Goal: Transaction & Acquisition: Obtain resource

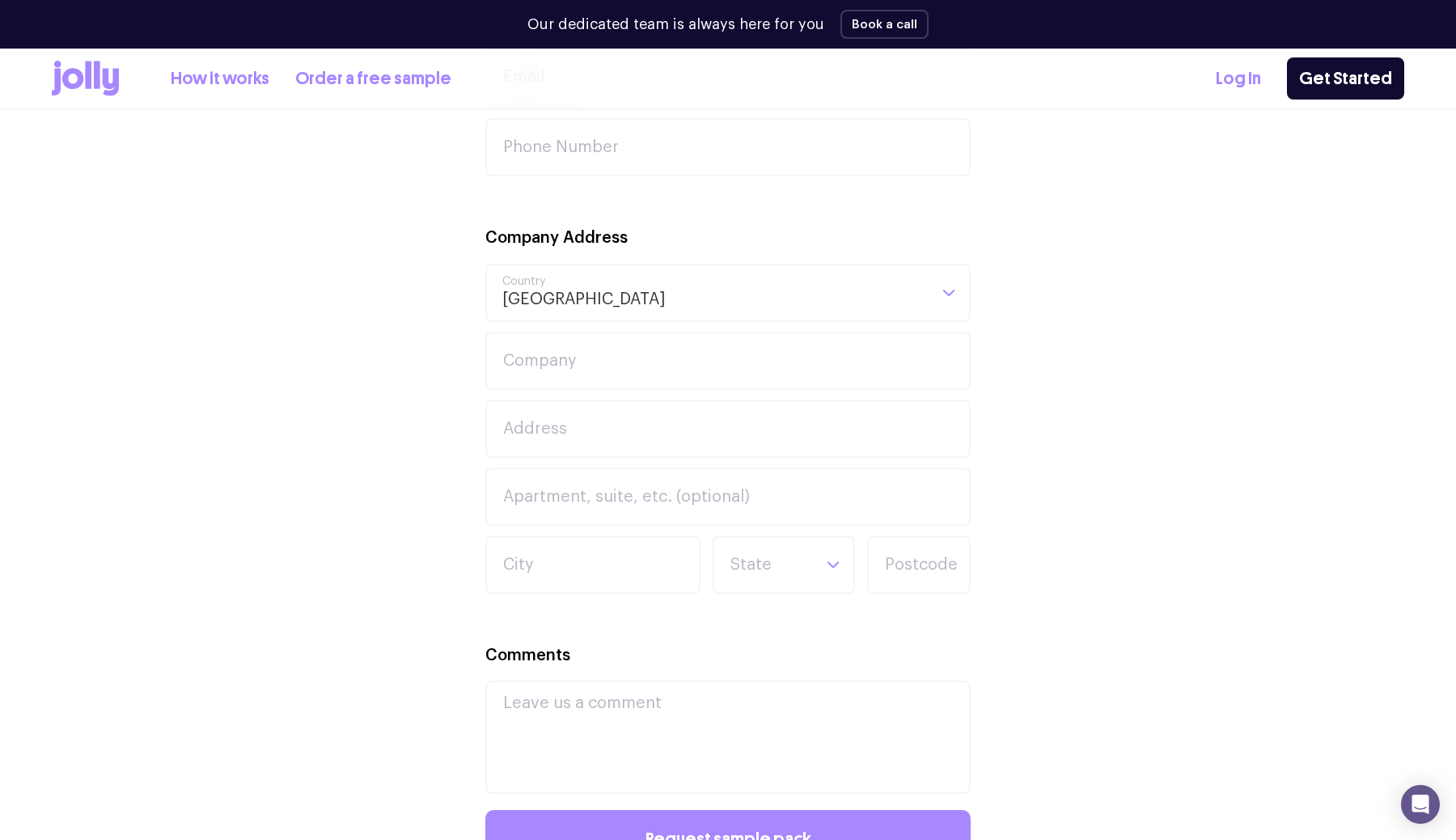
scroll to position [748, 0]
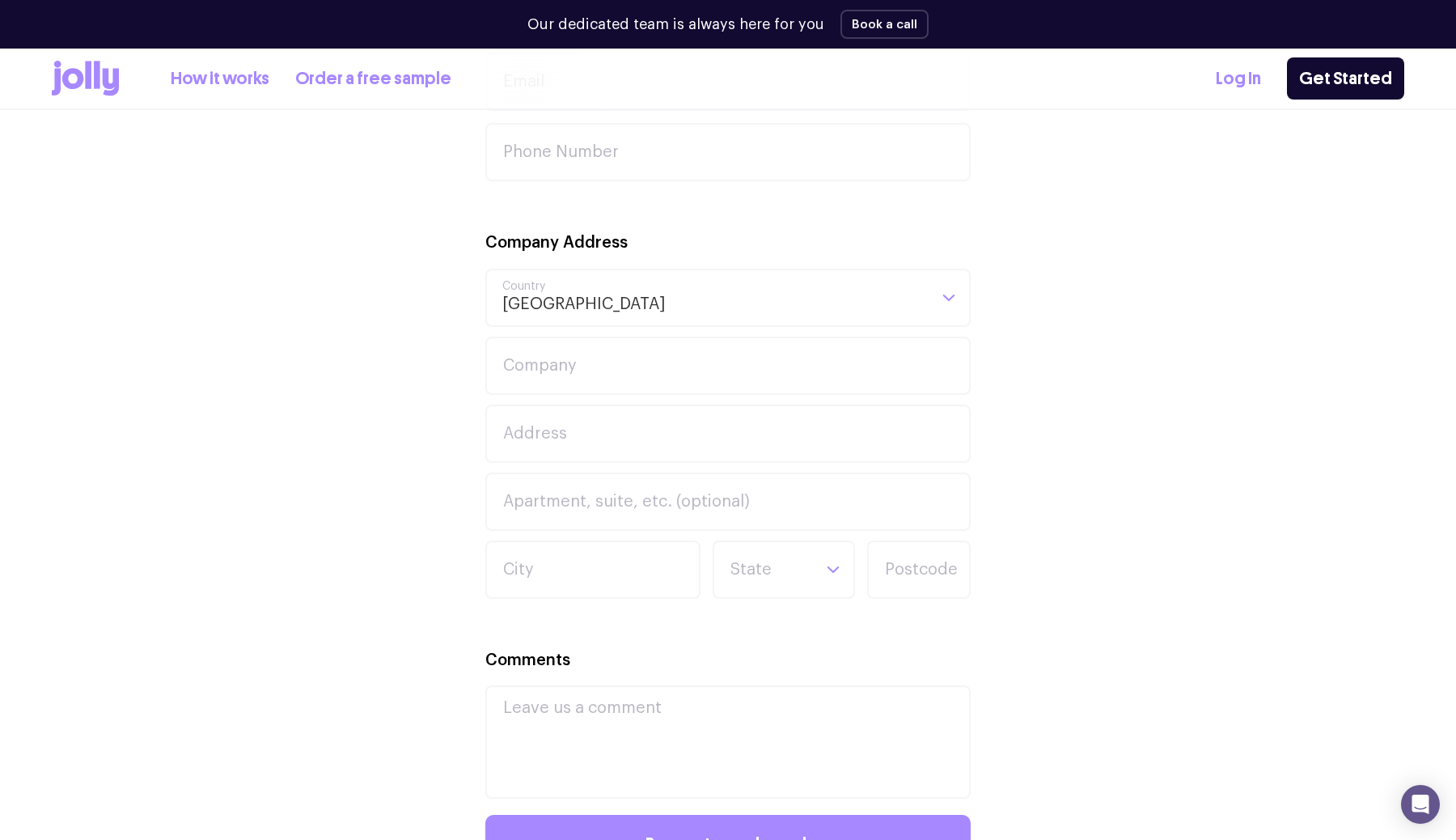
click at [89, 67] on icon at bounding box center [87, 74] width 6 height 28
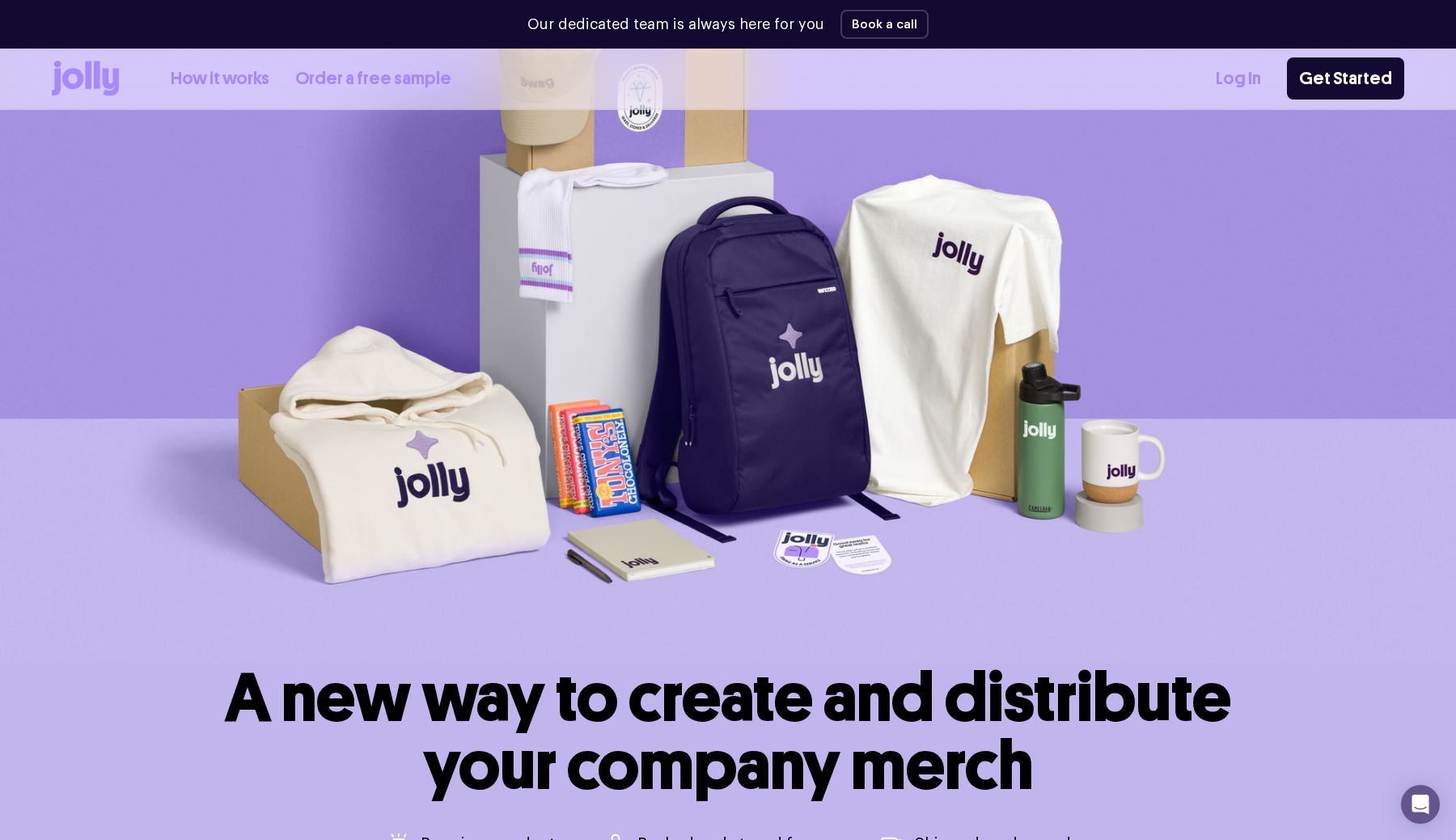
scroll to position [151, 0]
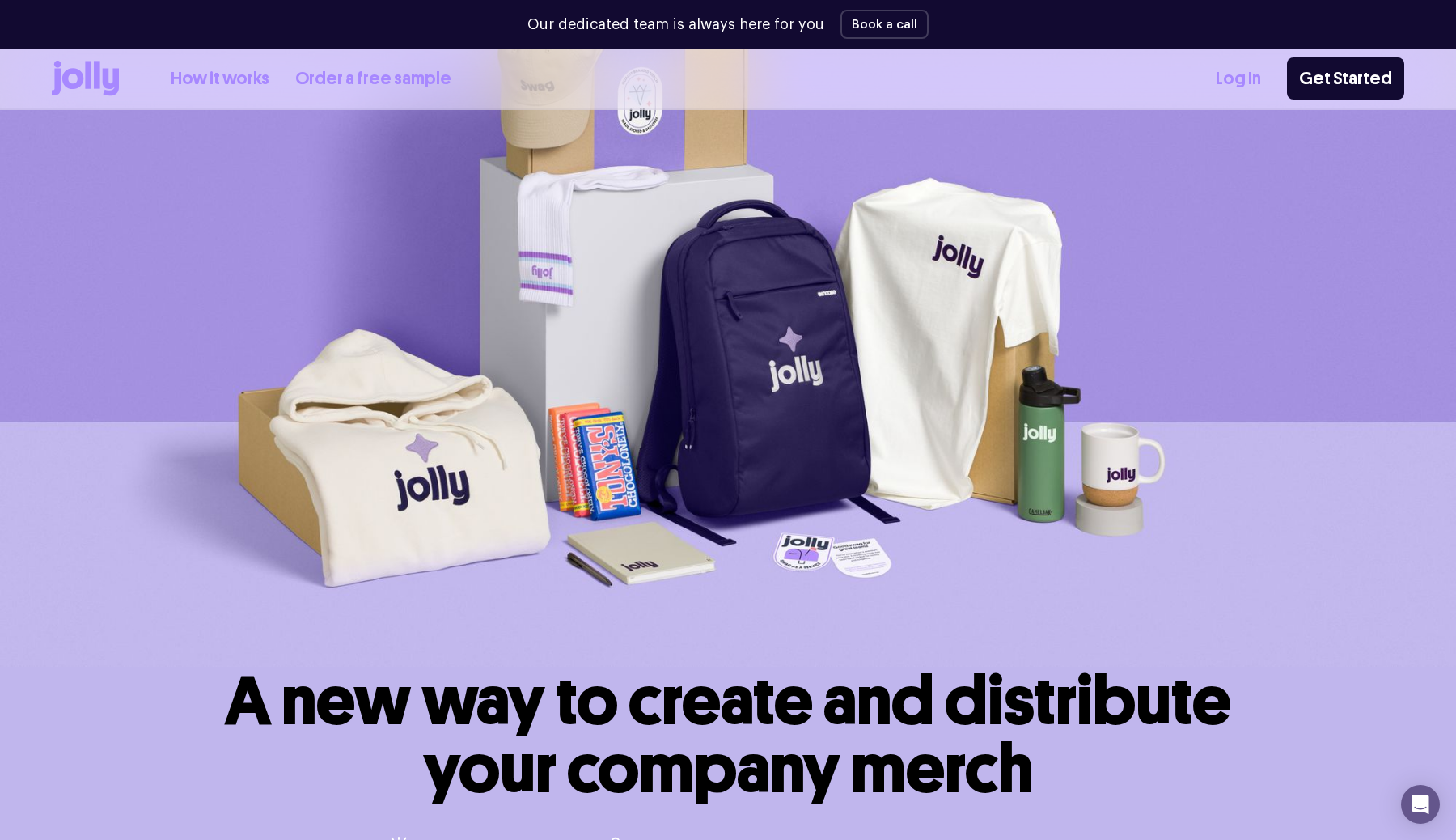
click at [396, 73] on link "Order a free sample" at bounding box center [373, 79] width 156 height 27
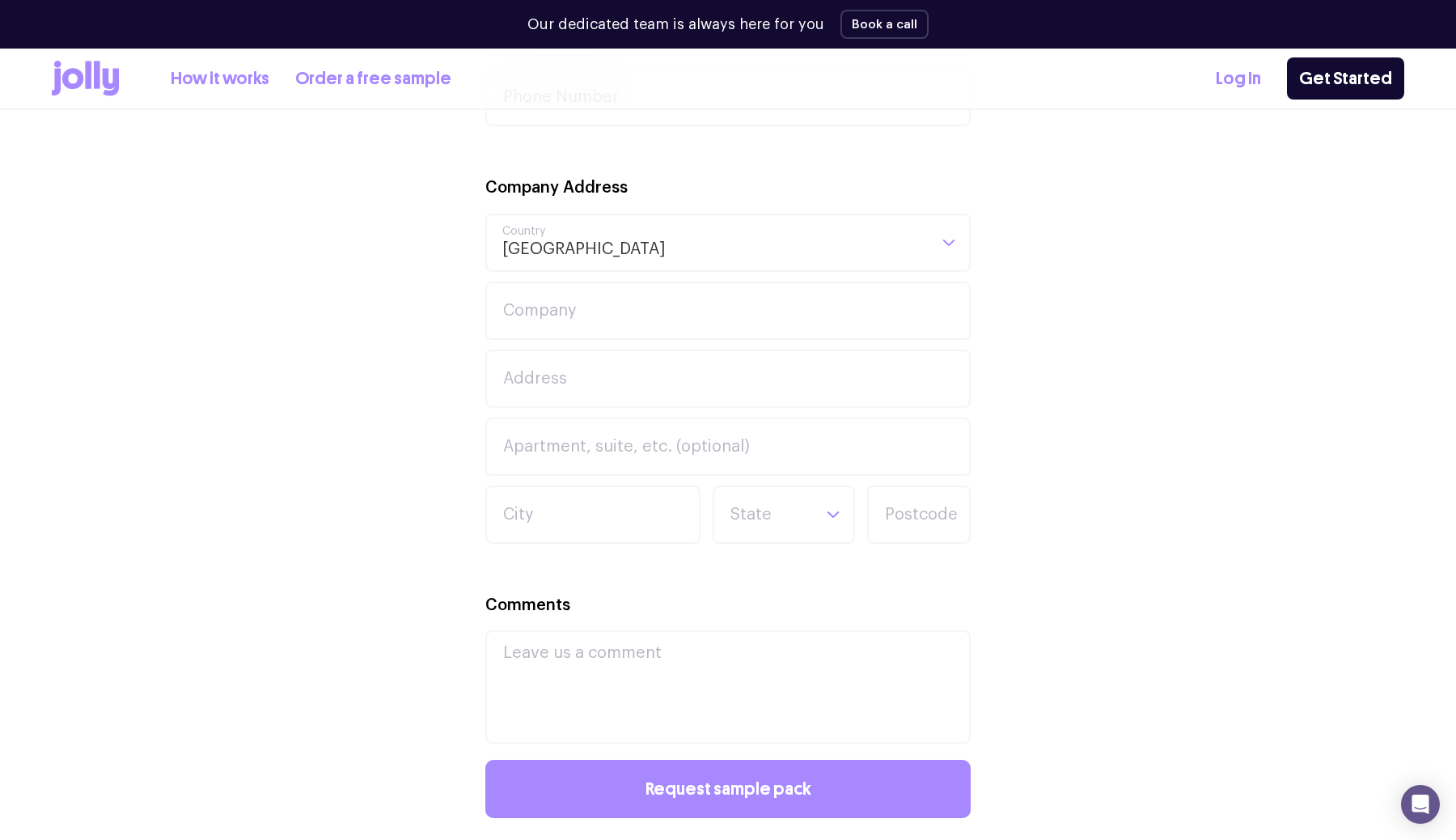
scroll to position [707, 0]
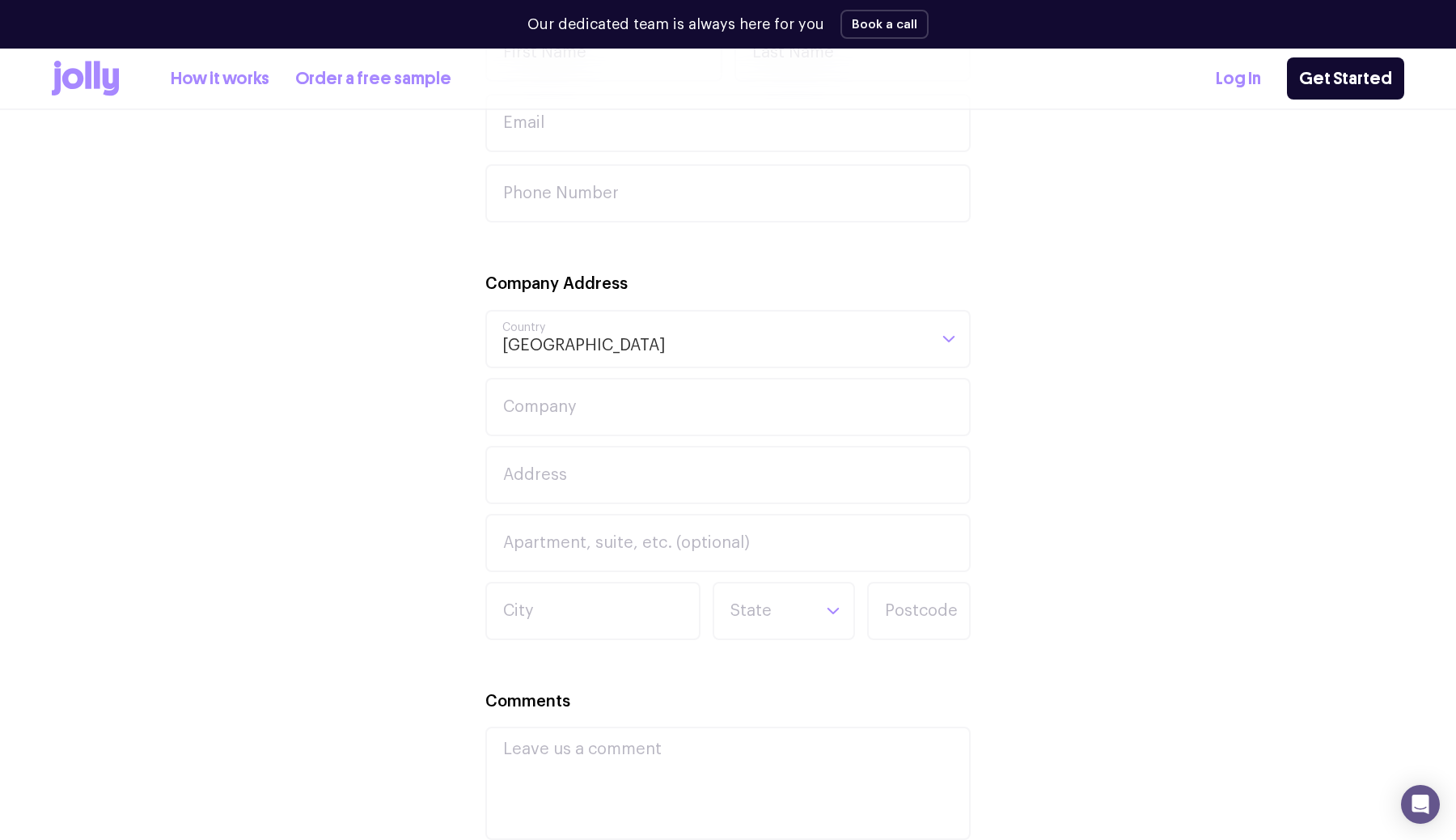
click at [92, 75] on icon at bounding box center [85, 78] width 67 height 36
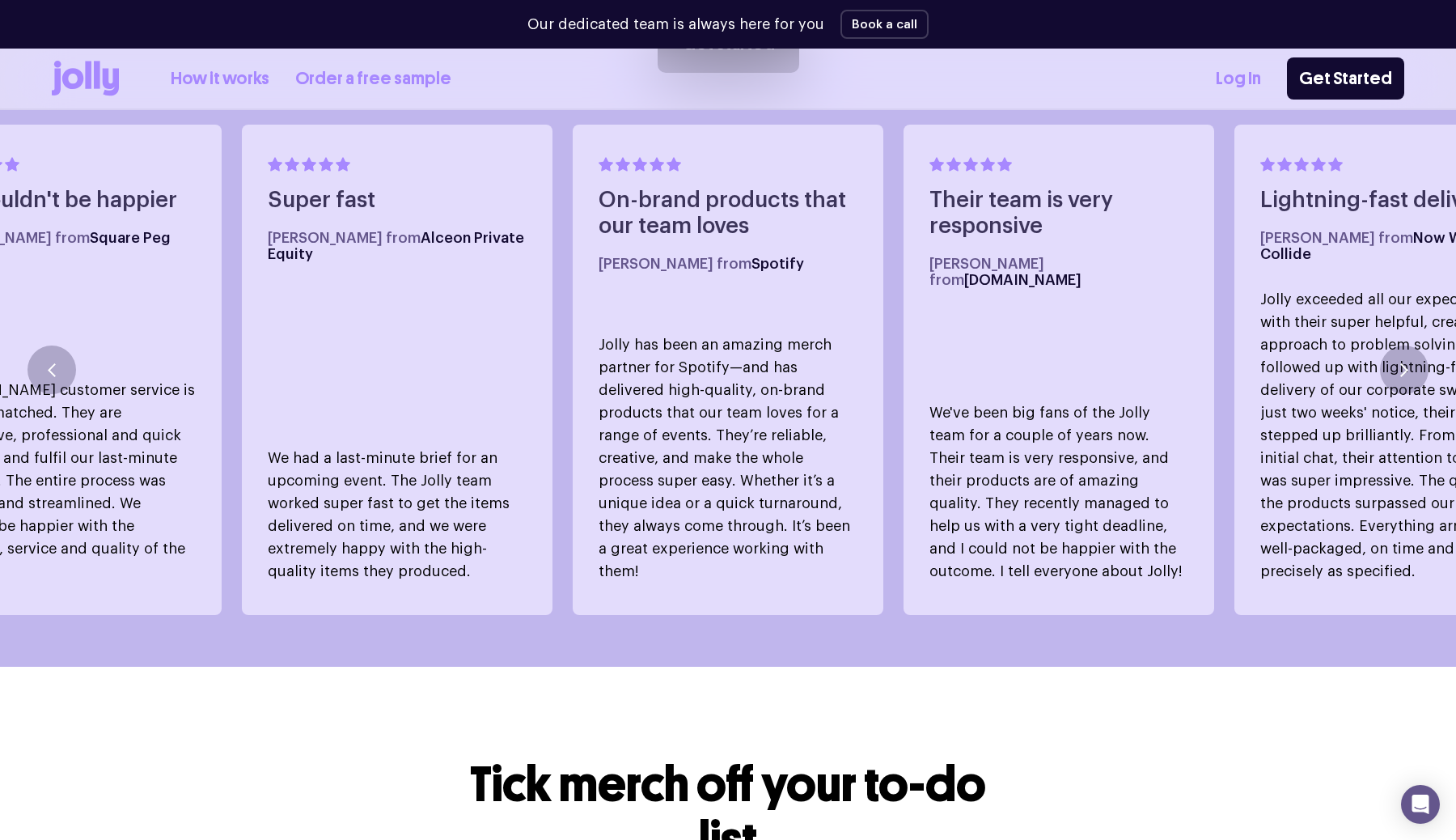
scroll to position [1029, 0]
click at [1410, 350] on button "button" at bounding box center [1404, 371] width 49 height 49
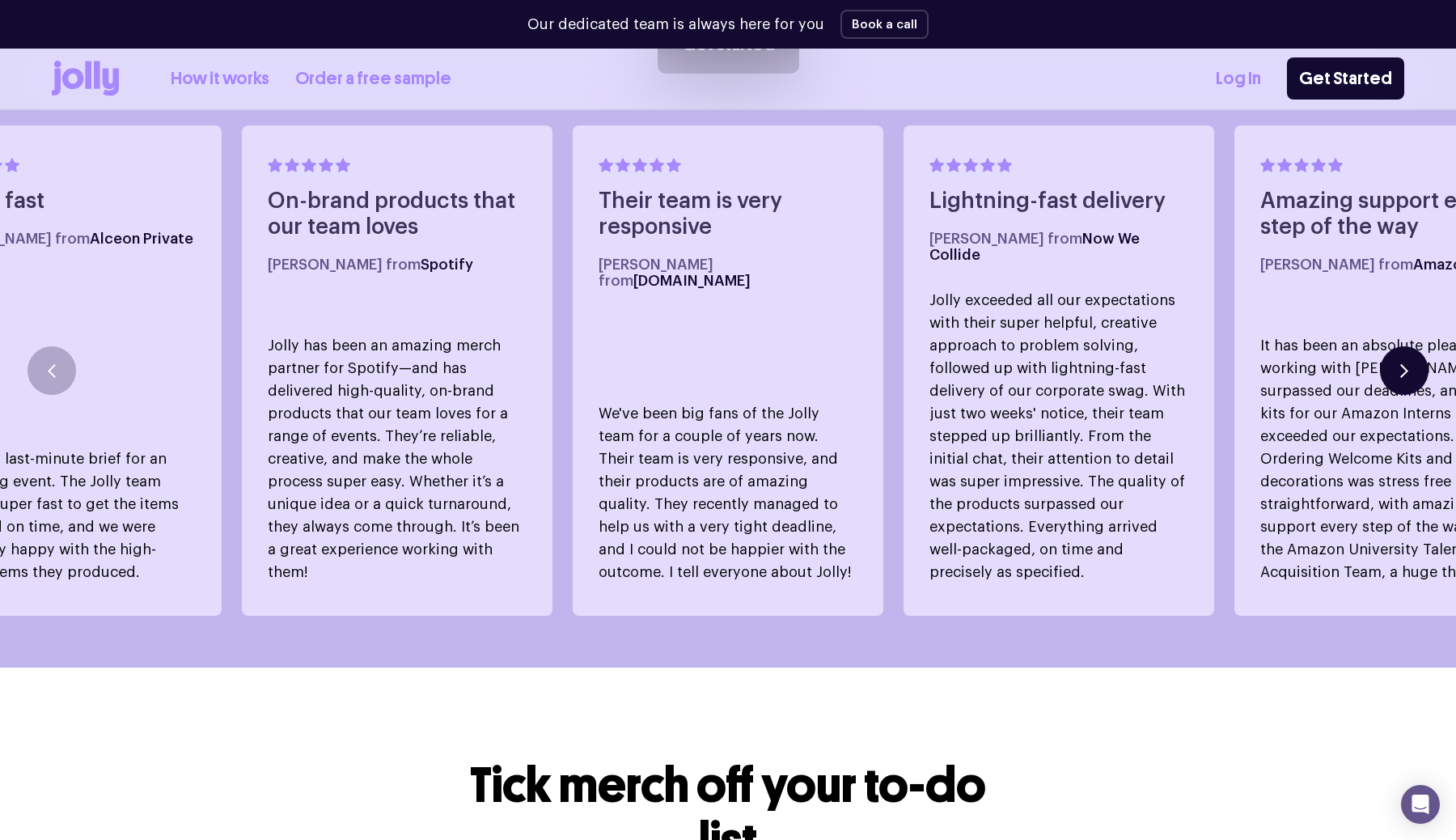
click at [1406, 364] on icon "button" at bounding box center [1404, 371] width 8 height 13
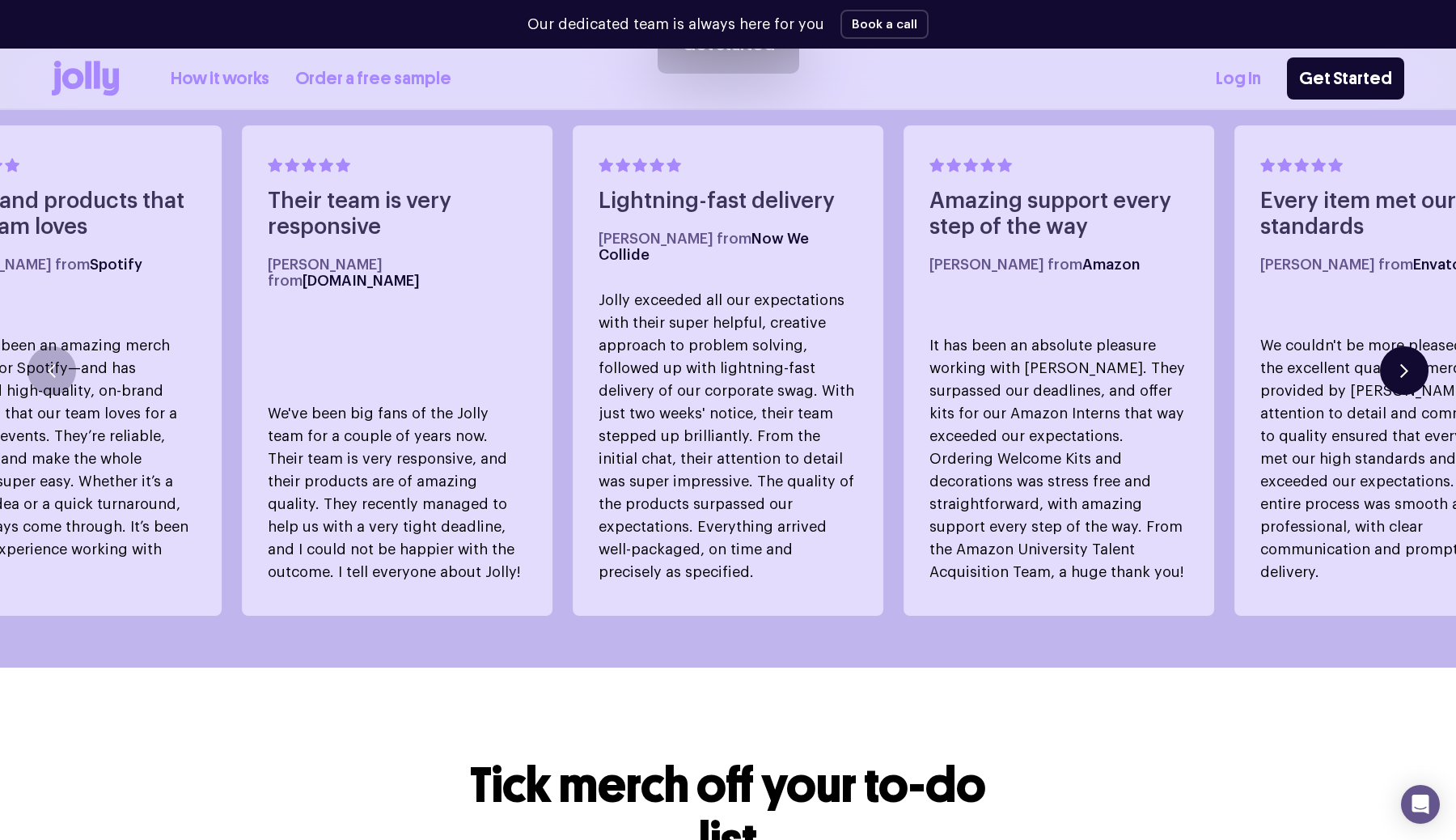
click at [1405, 365] on icon "button" at bounding box center [1404, 371] width 5 height 12
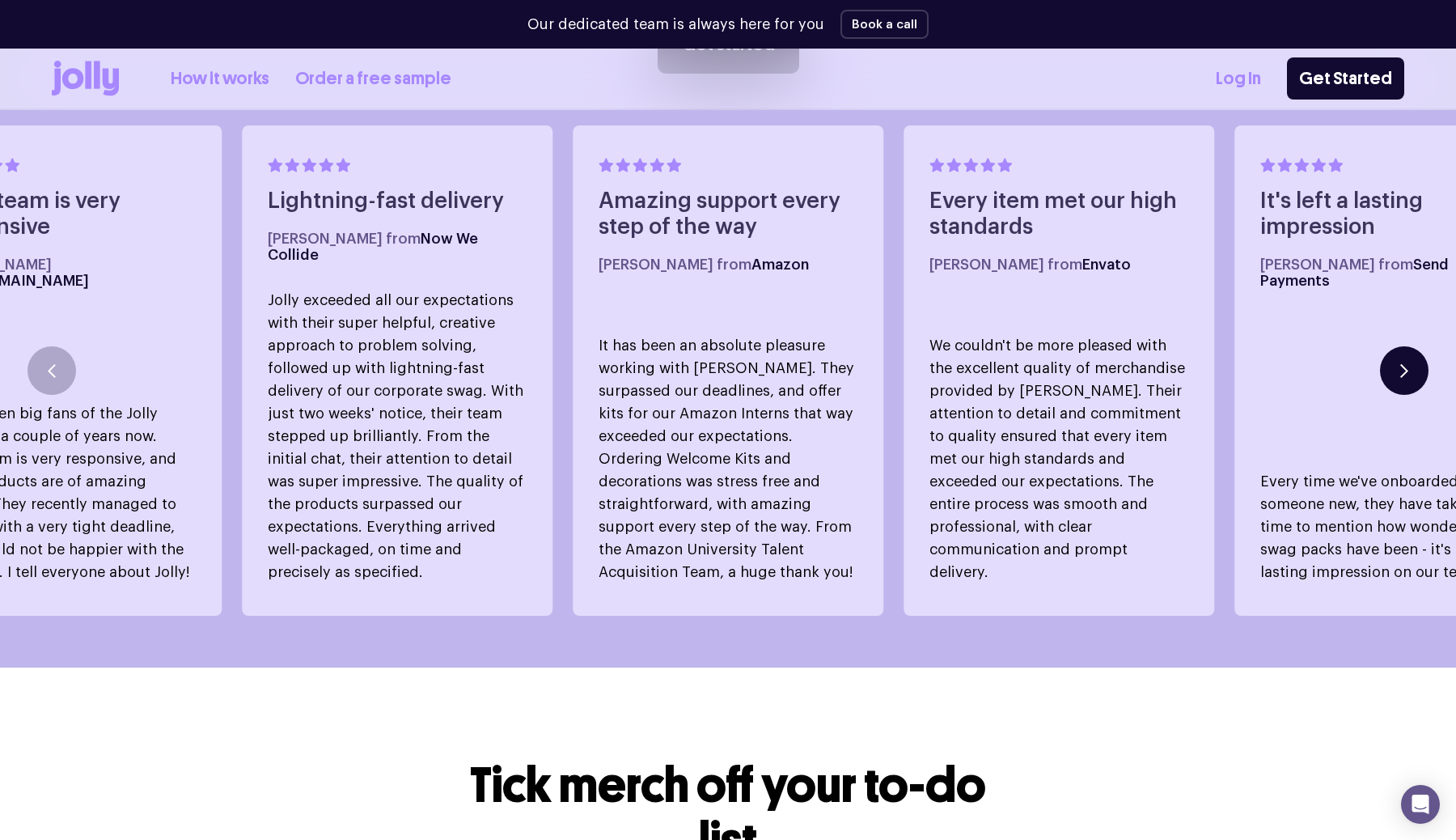
click at [1405, 365] on icon "button" at bounding box center [1404, 371] width 5 height 12
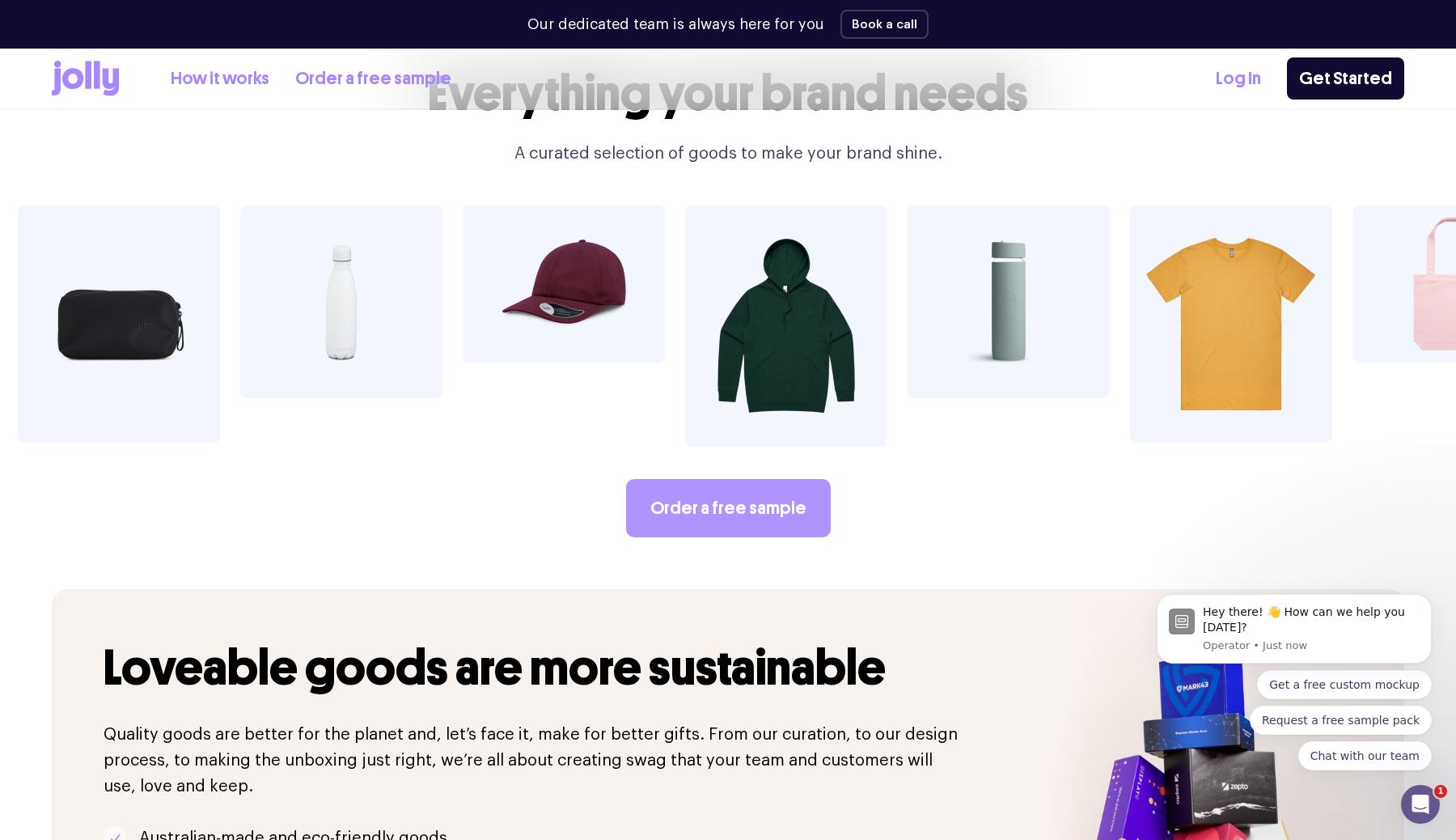
scroll to position [2850, 0]
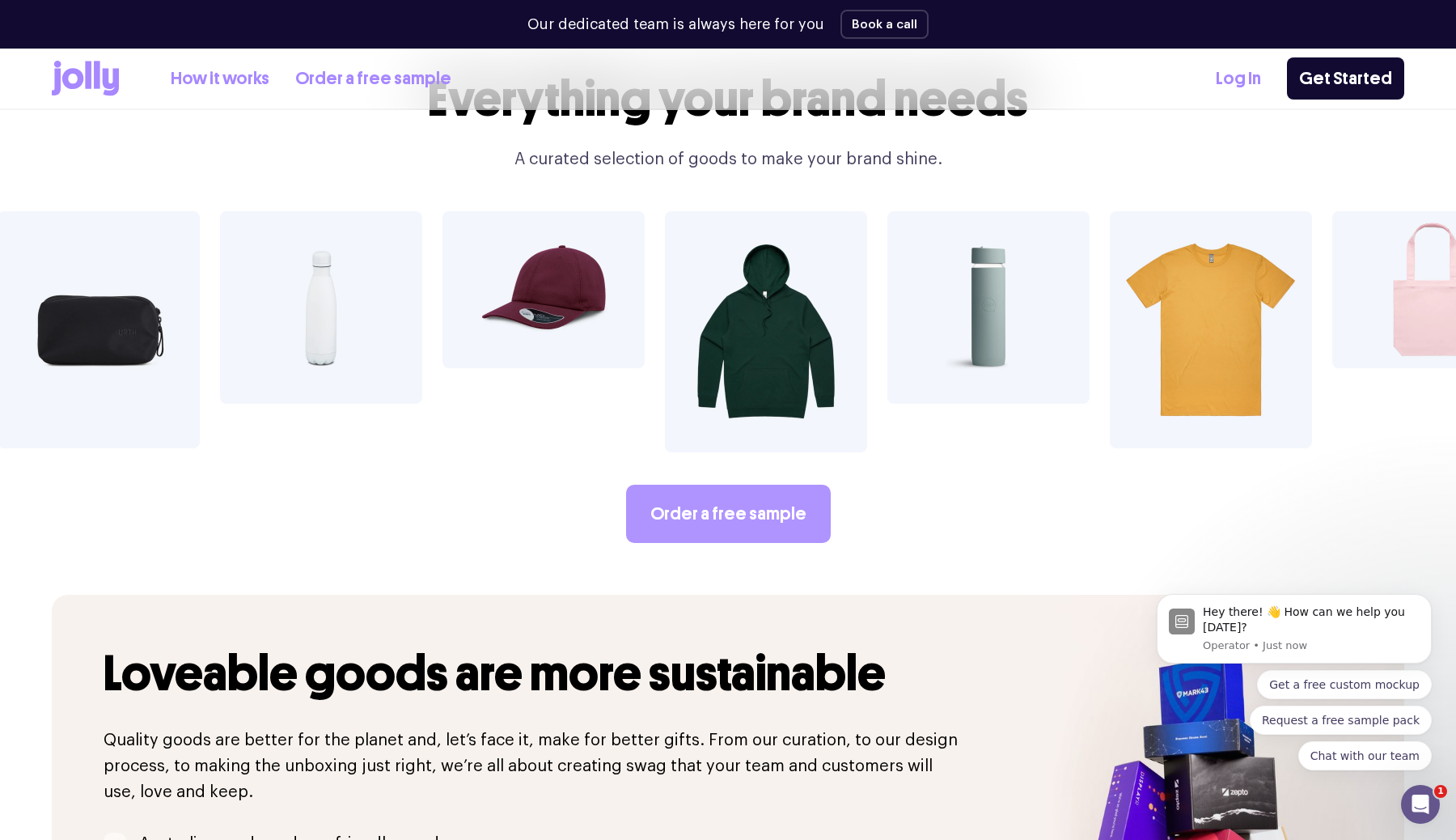
click at [747, 485] on link "Order a free sample" at bounding box center [728, 514] width 205 height 58
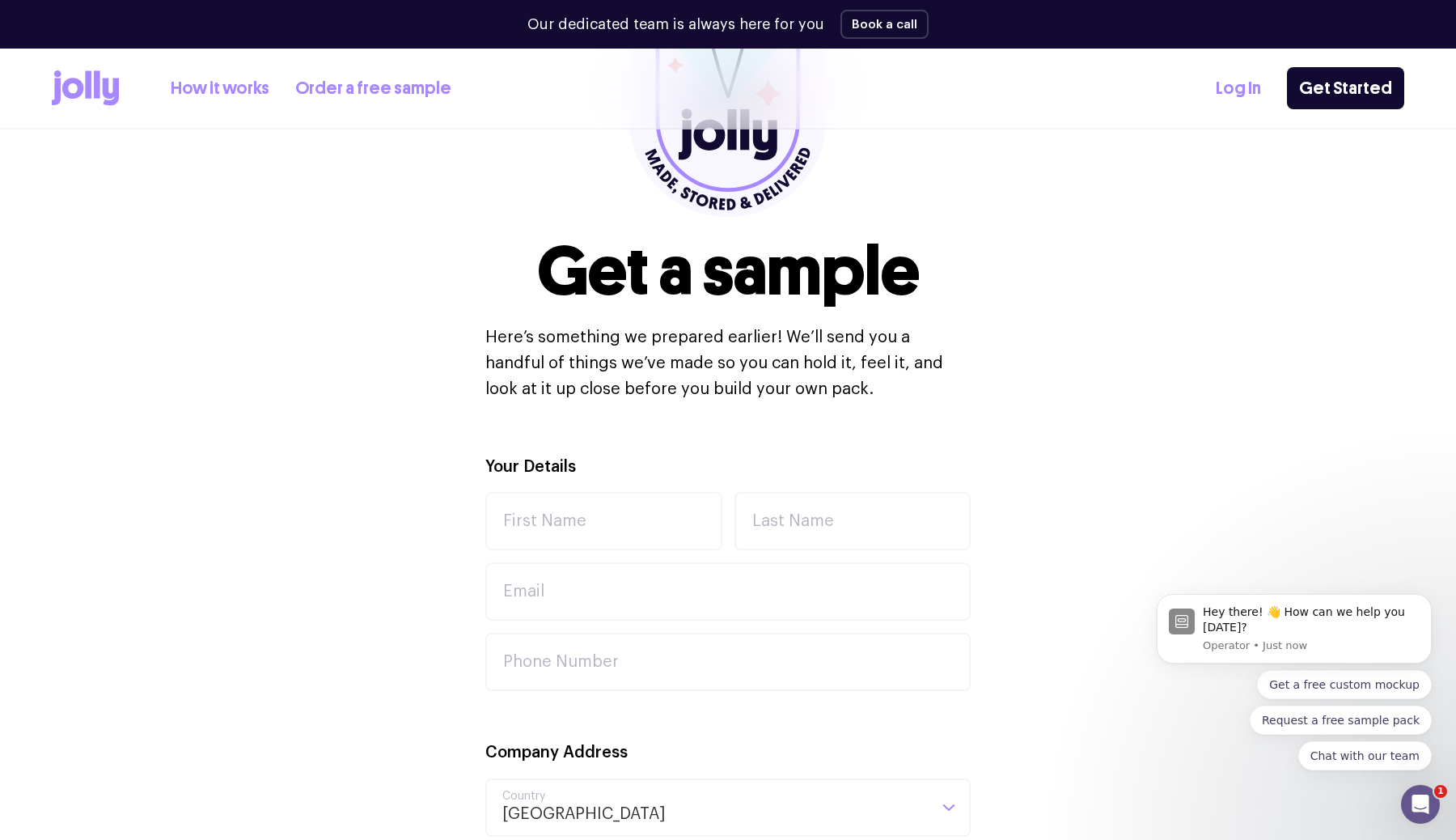
scroll to position [348, 0]
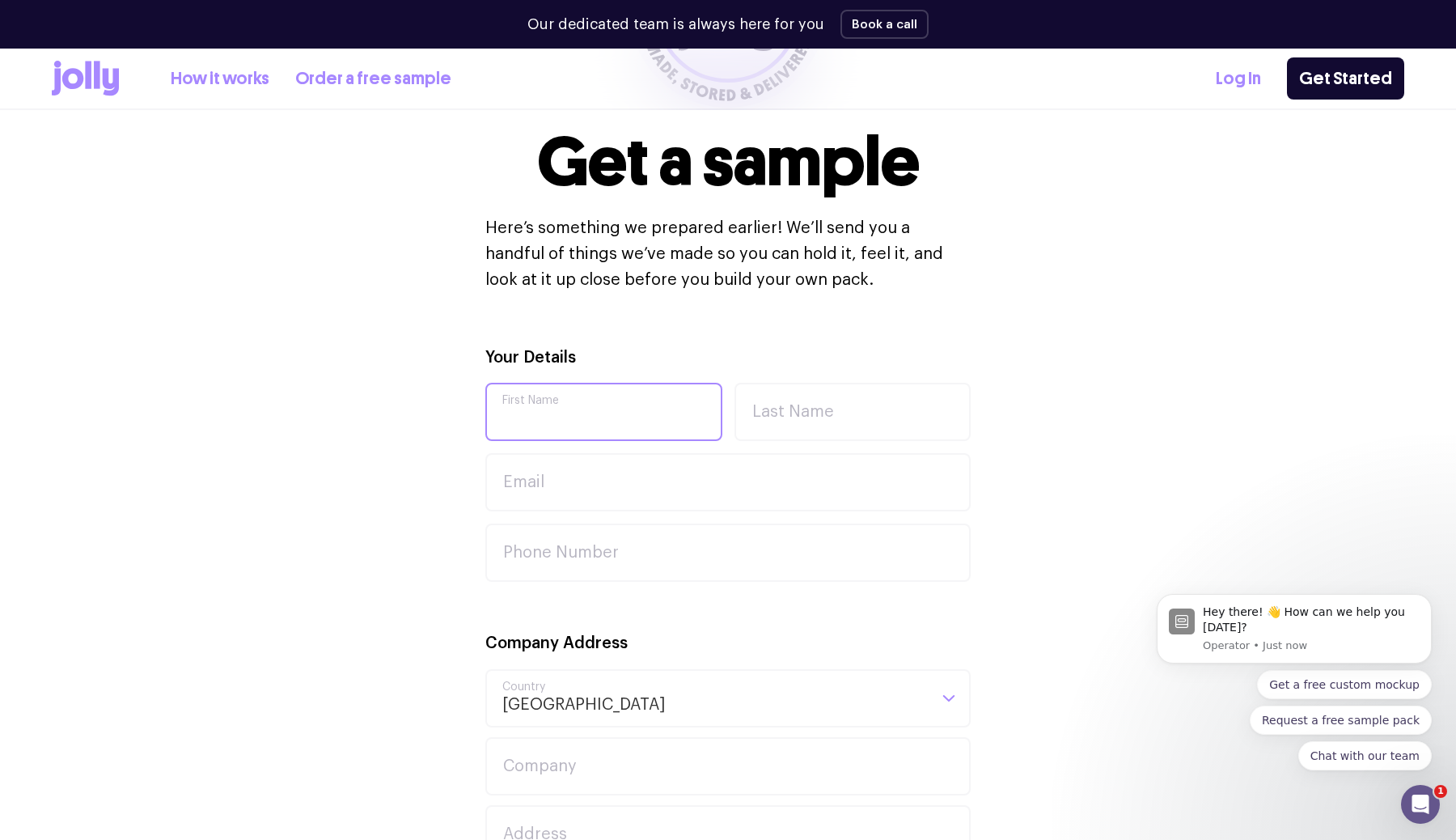
click at [629, 424] on input "First Name" at bounding box center [604, 411] width 237 height 58
type input "chhaily"
type input "tong"
type input "[EMAIL_ADDRESS][DOMAIN_NAME]"
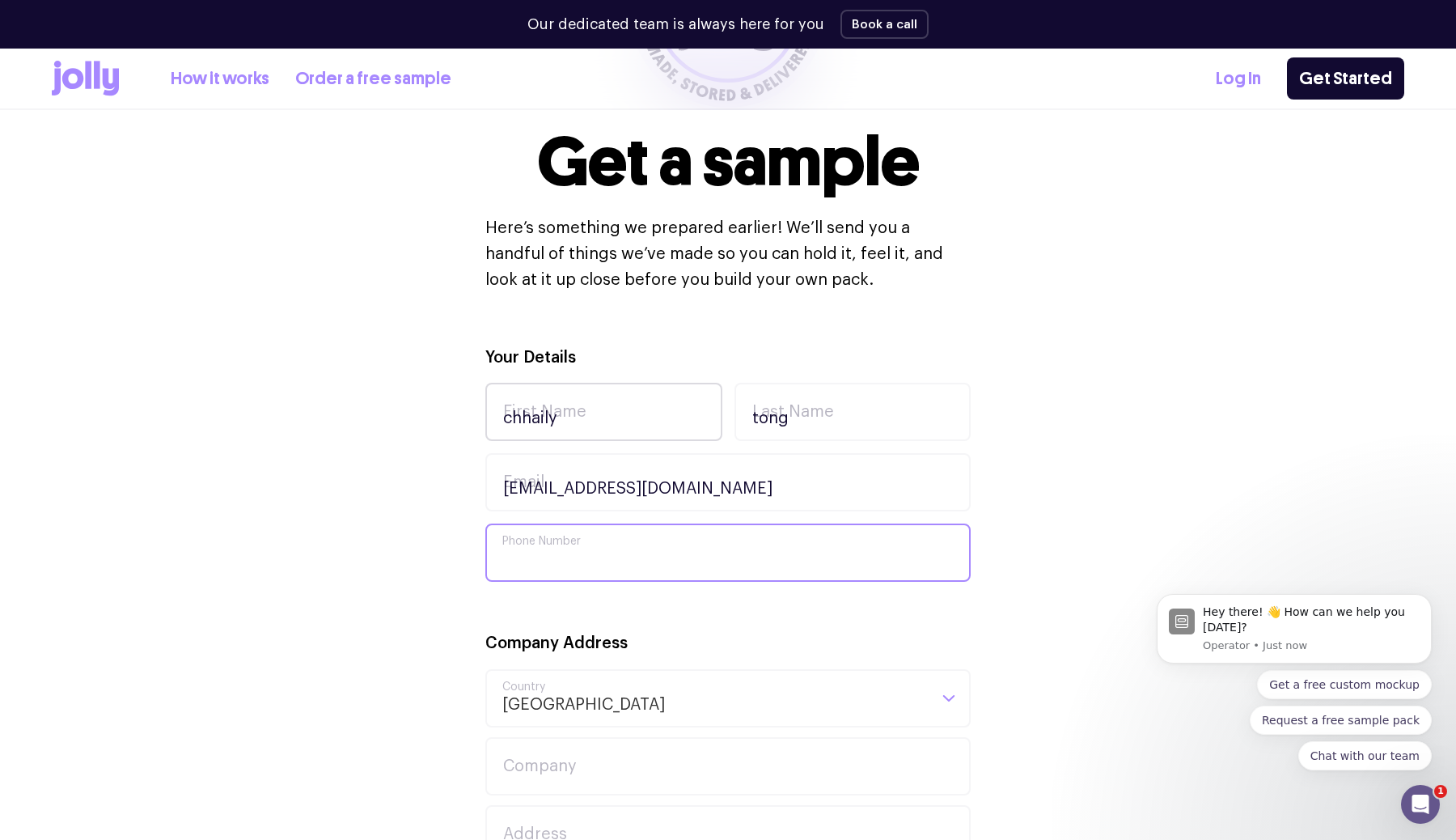
type input "0432262956"
type input "[STREET_ADDRESS]"
type input "keysborough"
type input "3173"
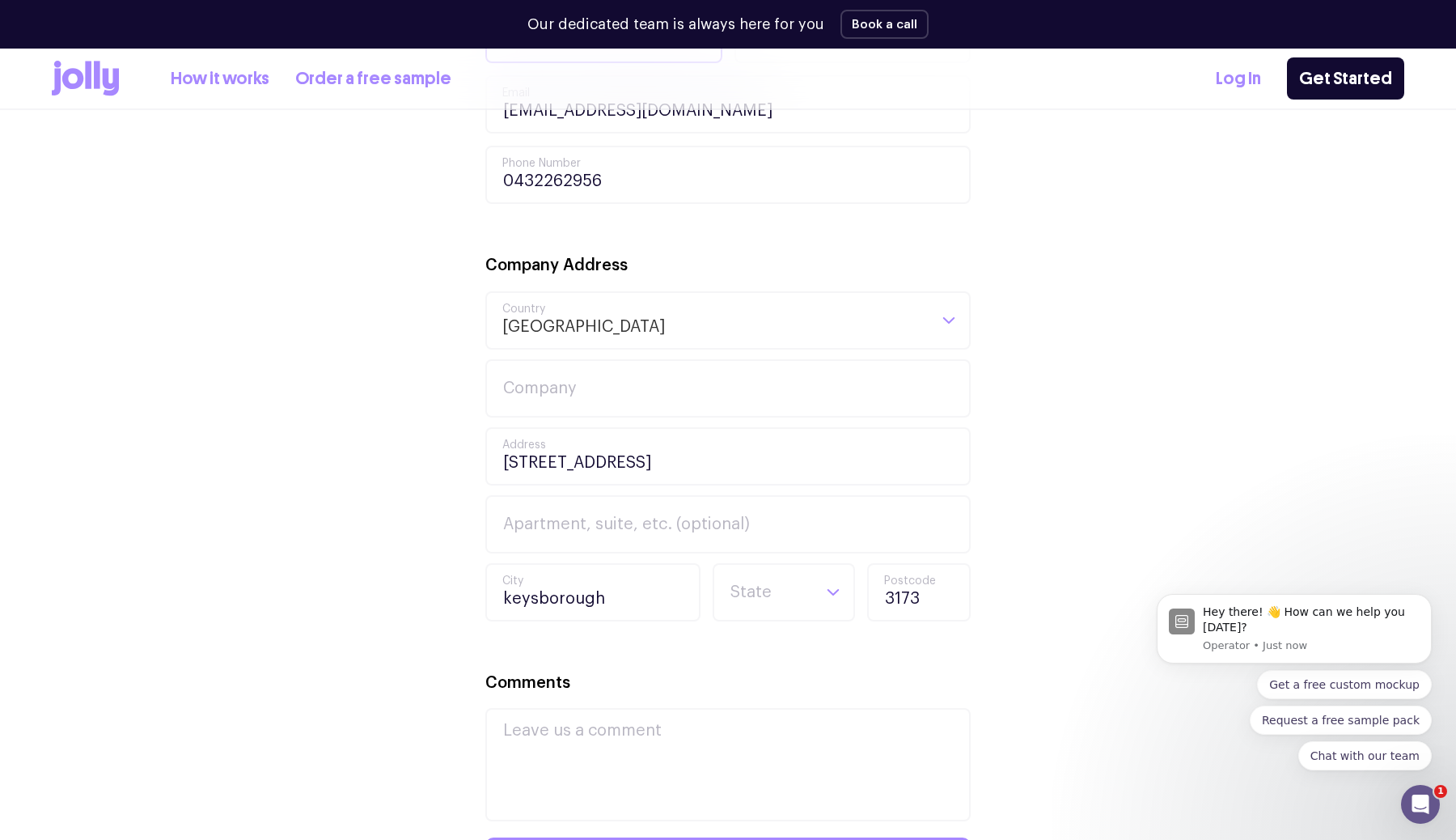
scroll to position [734, 0]
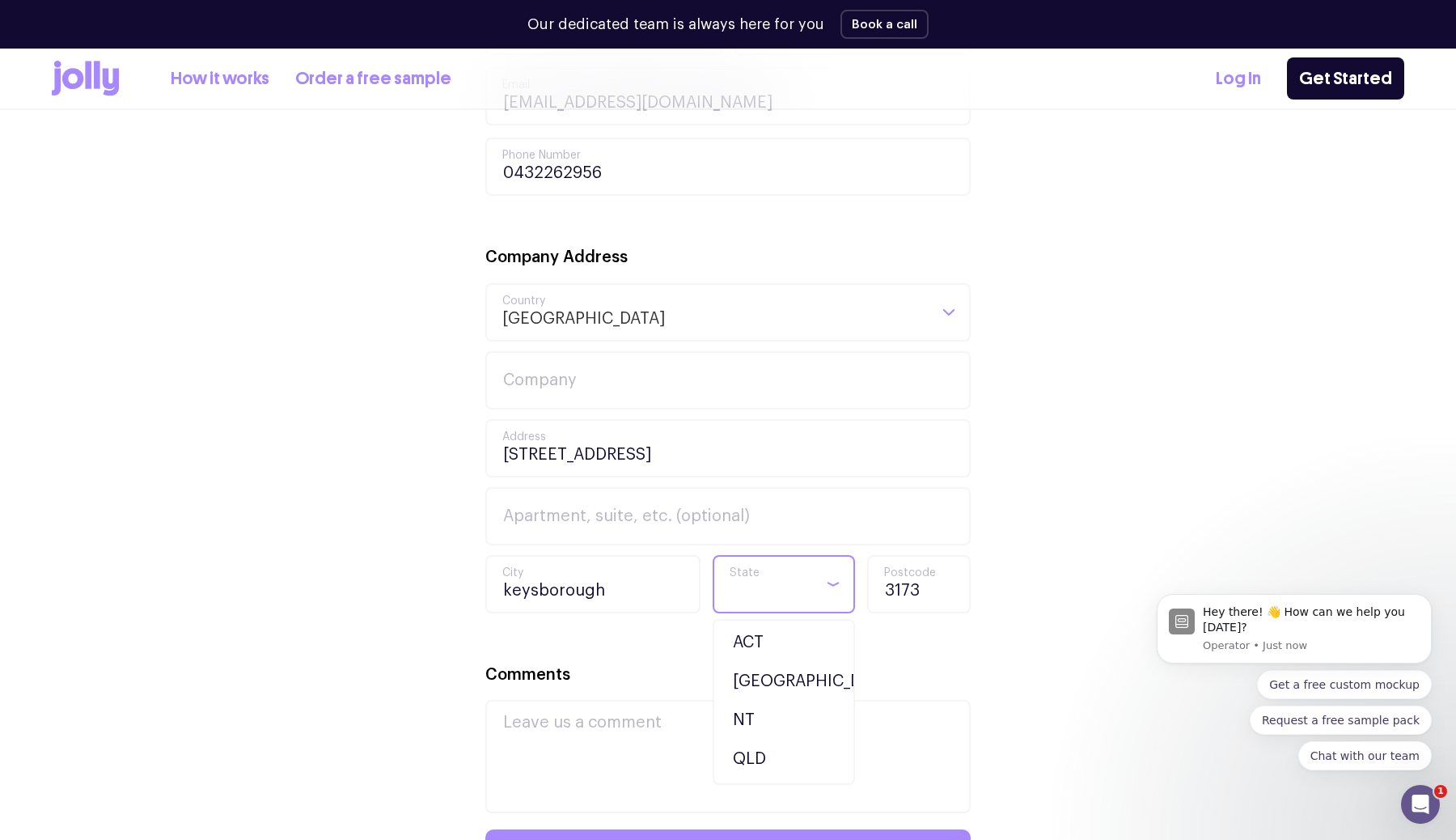
click at [783, 603] on input "Search for option" at bounding box center [770, 584] width 83 height 55
click at [766, 768] on li "VIC" at bounding box center [783, 766] width 134 height 39
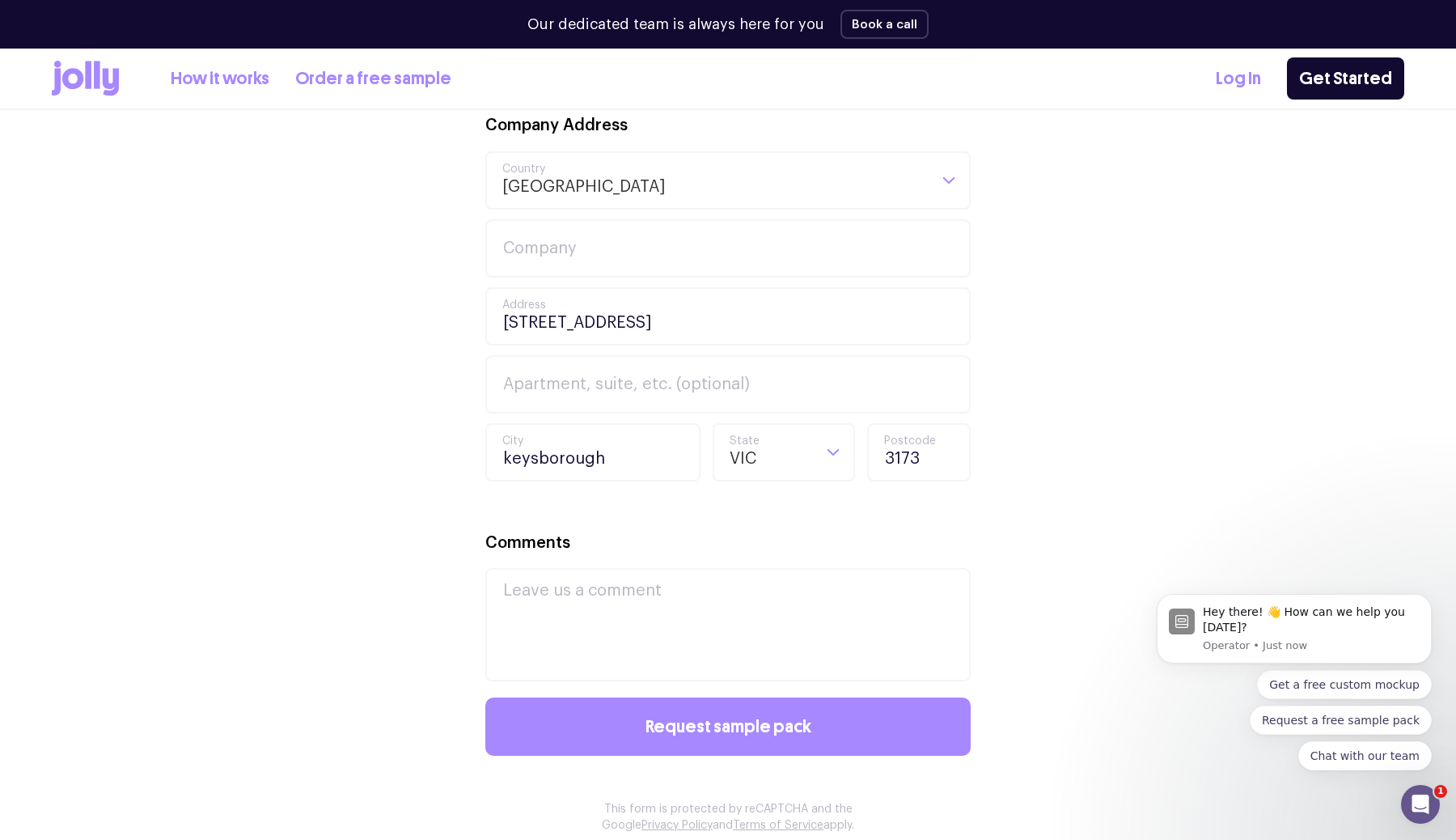
scroll to position [934, 0]
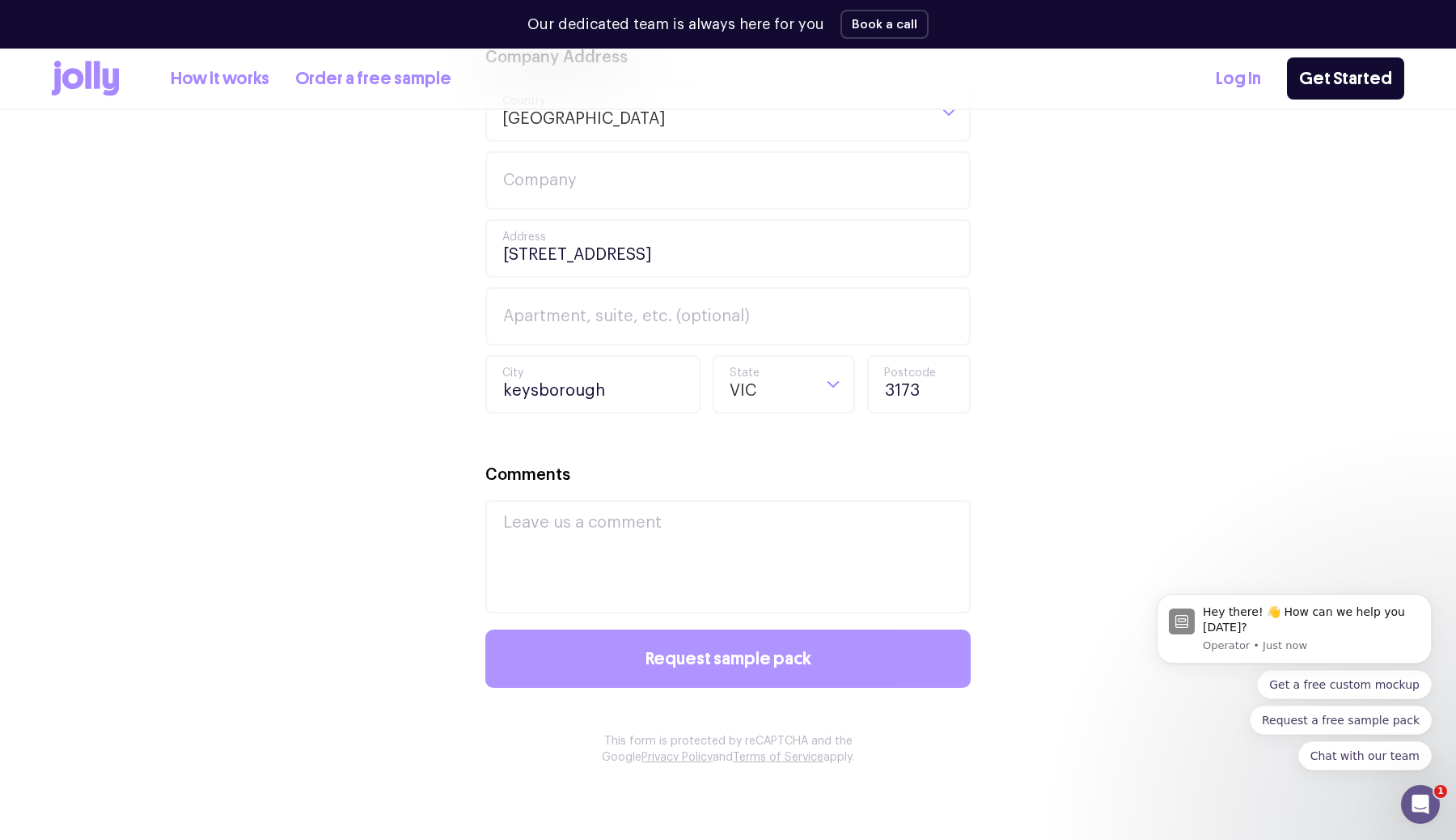
click at [778, 660] on span "Request sample pack" at bounding box center [728, 658] width 165 height 18
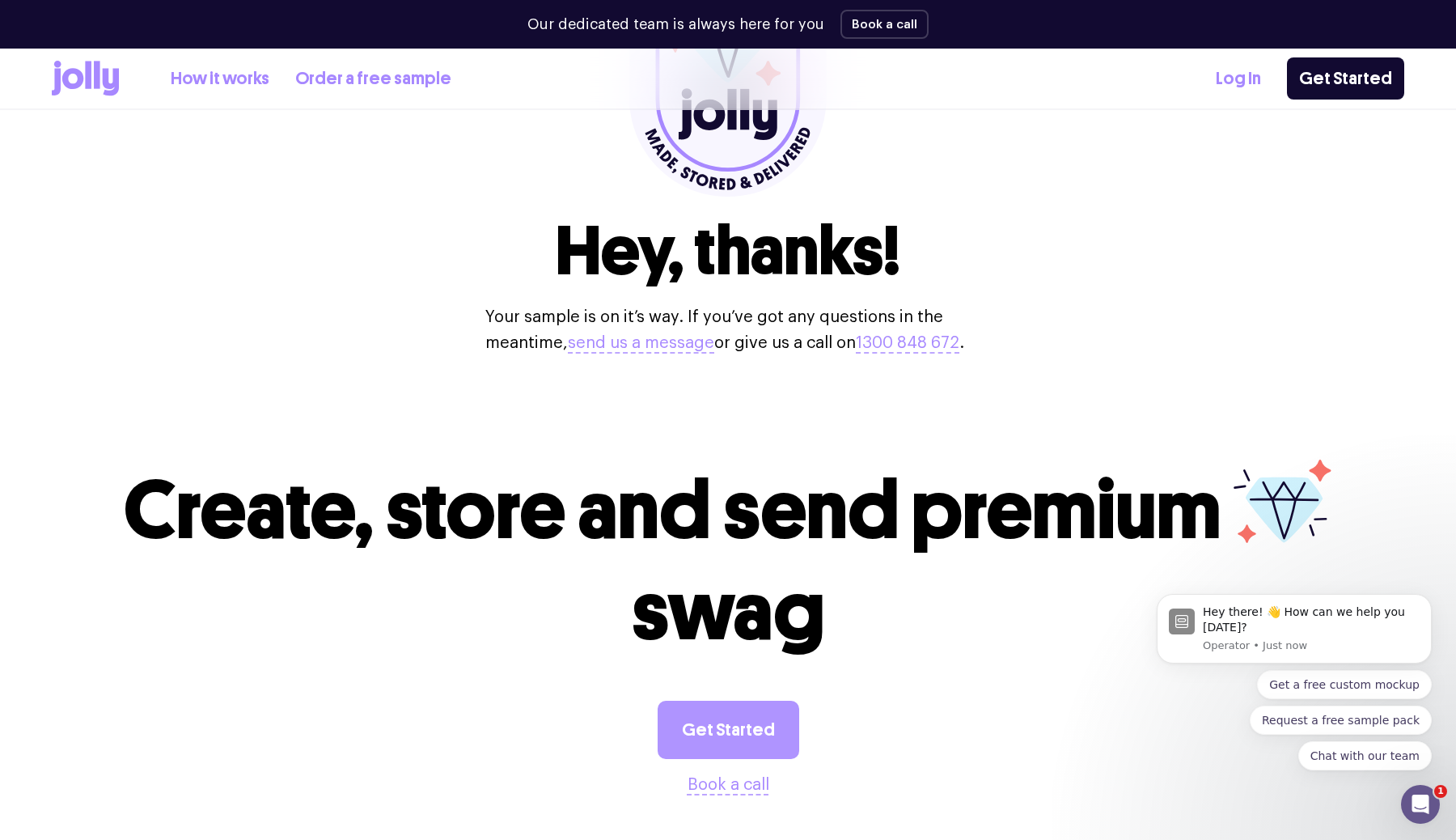
scroll to position [315, 0]
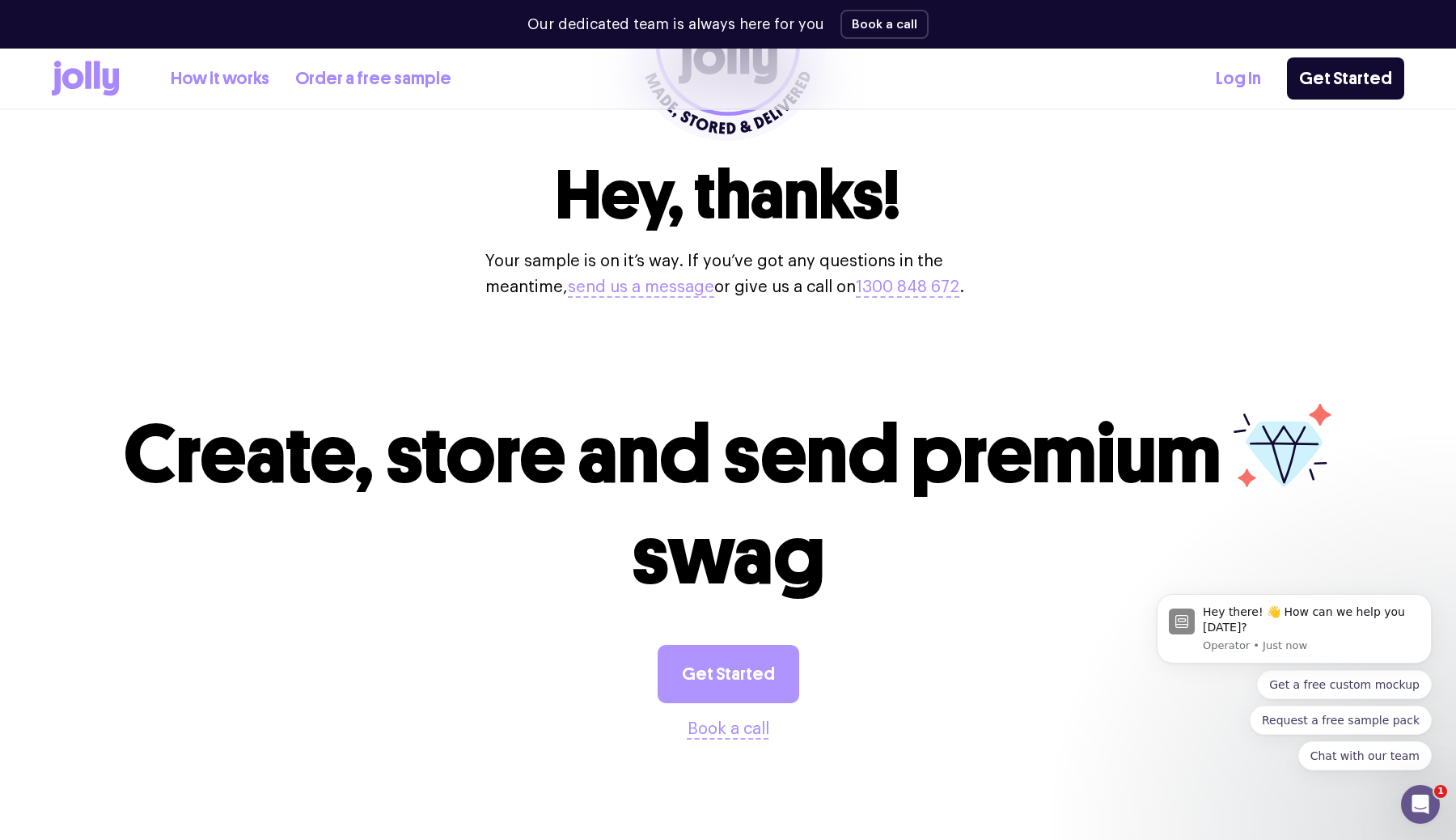
click at [719, 690] on link "Get Started" at bounding box center [728, 674] width 141 height 58
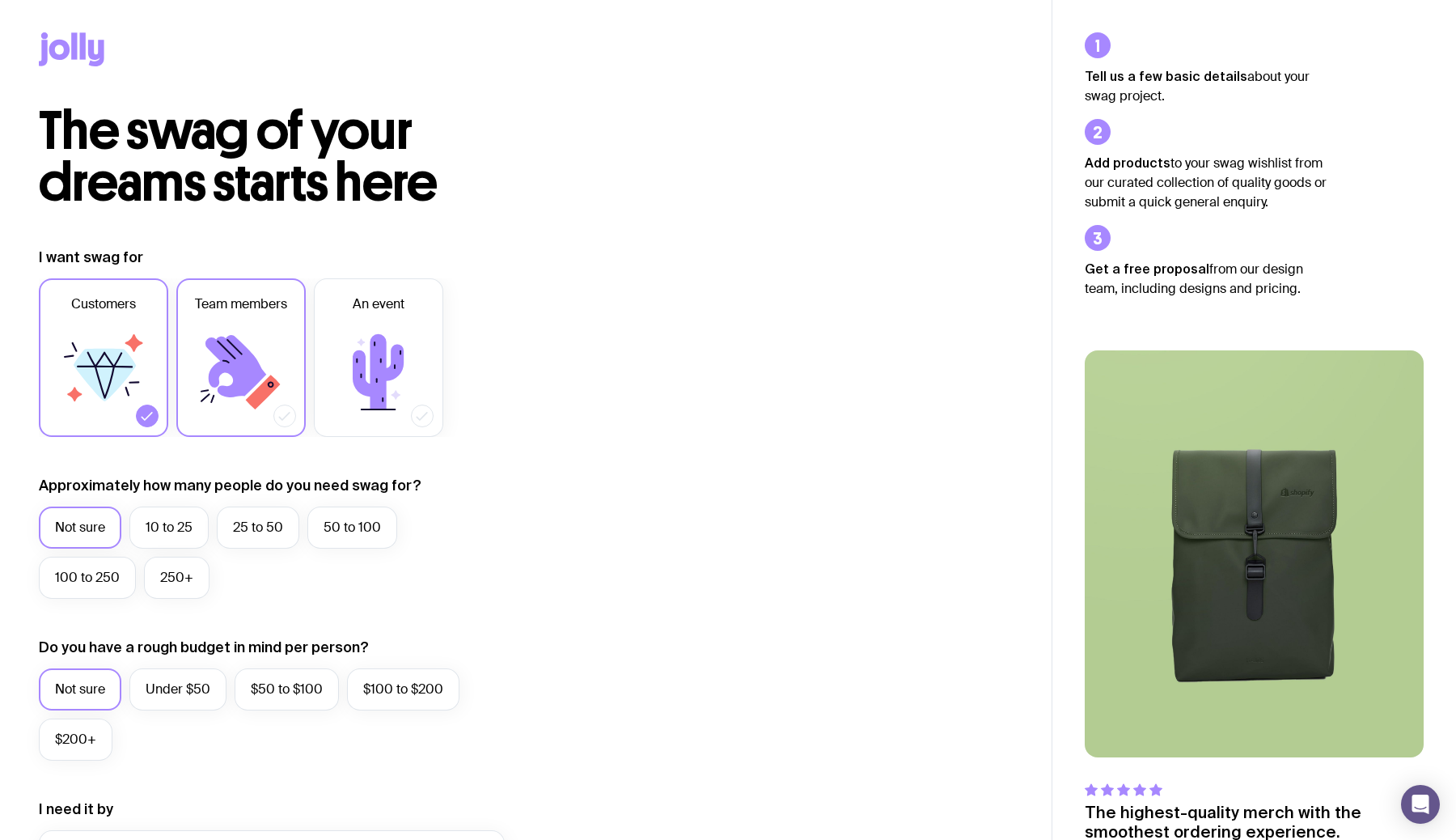
click at [281, 343] on icon at bounding box center [241, 372] width 97 height 97
click at [0, 0] on input "Team members" at bounding box center [0, 0] width 0 height 0
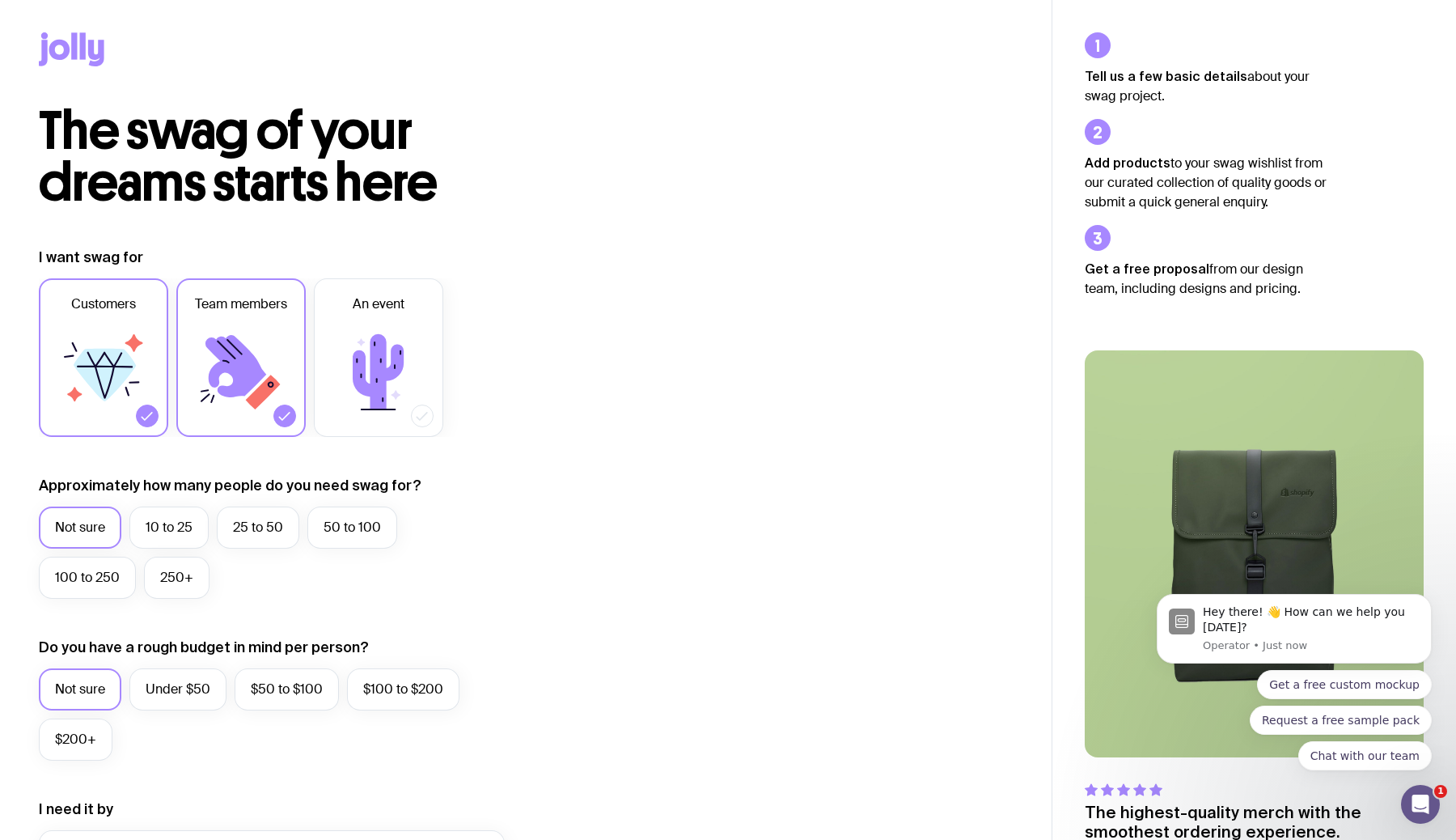
click at [264, 360] on icon at bounding box center [241, 372] width 97 height 97
click at [0, 0] on input "Team members" at bounding box center [0, 0] width 0 height 0
